Goal: Navigation & Orientation: Find specific page/section

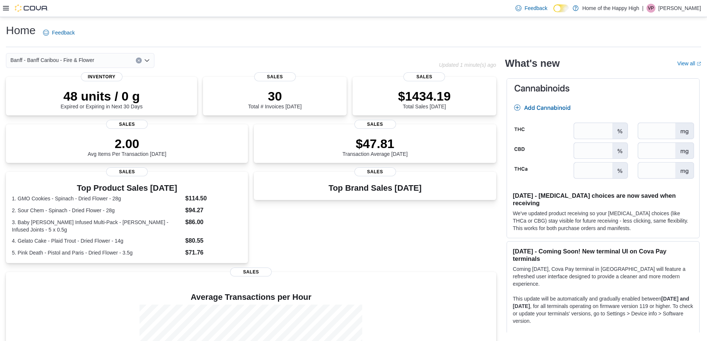
click at [687, 9] on p "Vijit Ponnaiya" at bounding box center [679, 8] width 43 height 9
click at [672, 72] on button "Sign Out" at bounding box center [664, 72] width 68 height 12
